Goal: Task Accomplishment & Management: Manage account settings

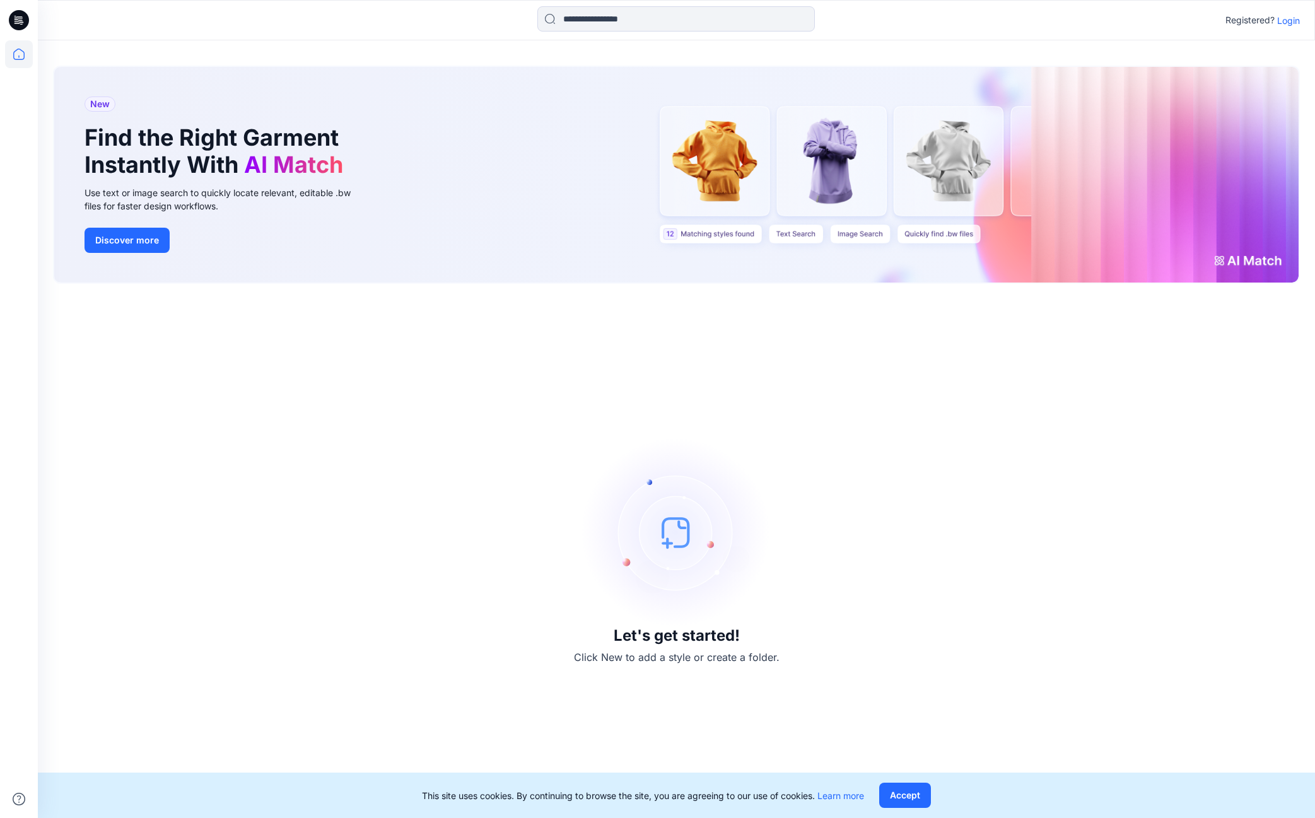
click at [1292, 20] on p "Login" at bounding box center [1288, 20] width 23 height 13
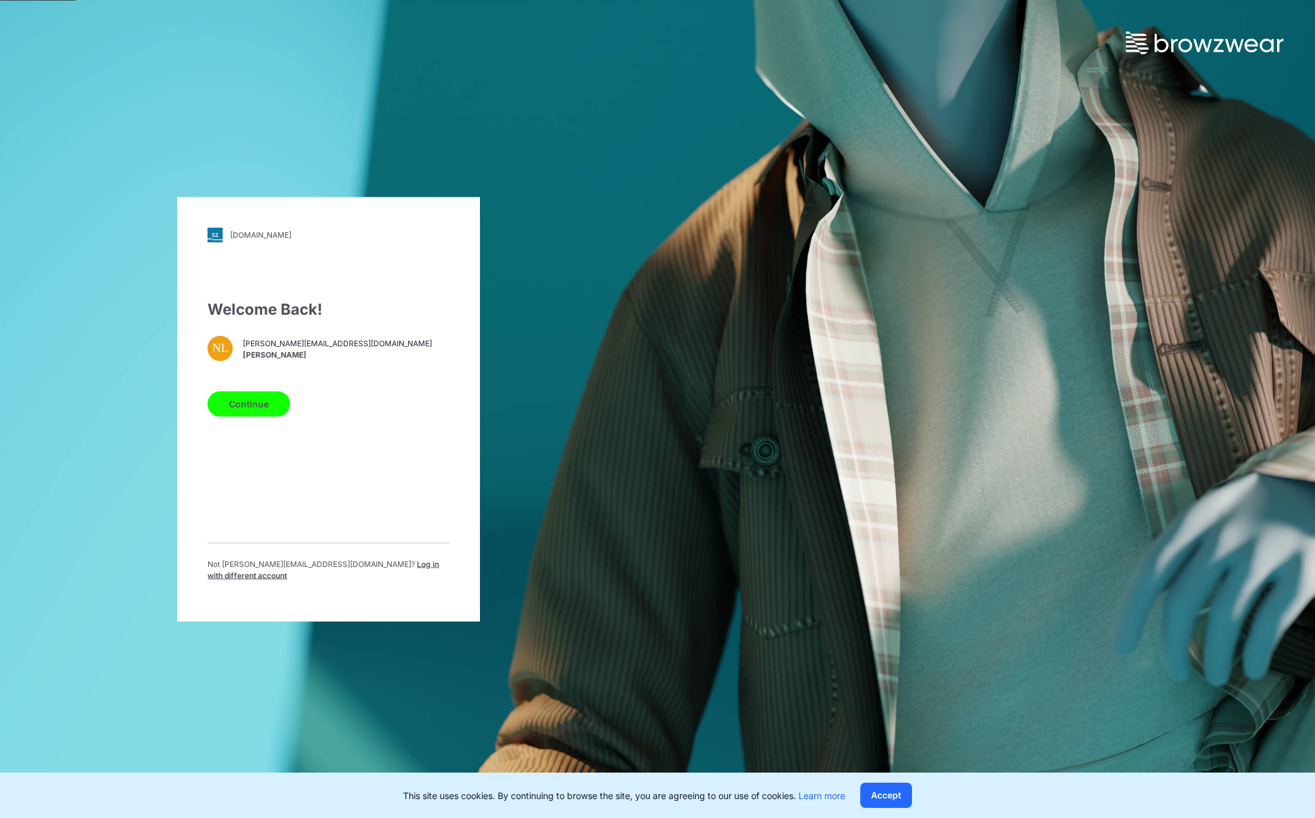
click at [249, 408] on button "Continue" at bounding box center [249, 403] width 83 height 25
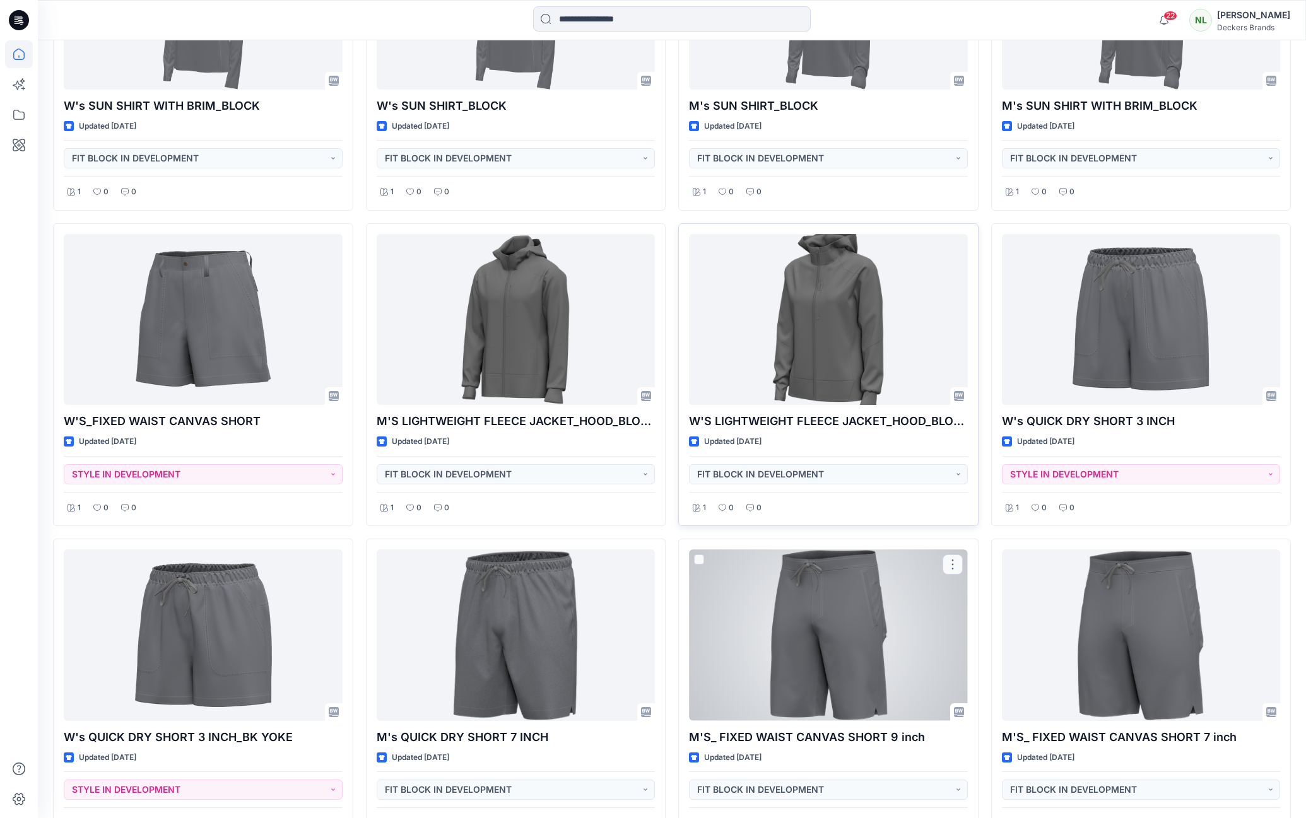
scroll to position [1058, 0]
